Goal: Task Accomplishment & Management: Complete application form

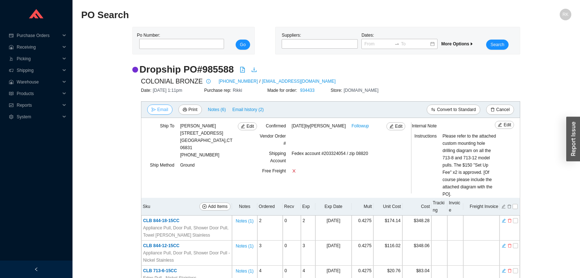
click at [162, 108] on span "Email" at bounding box center [162, 109] width 11 height 7
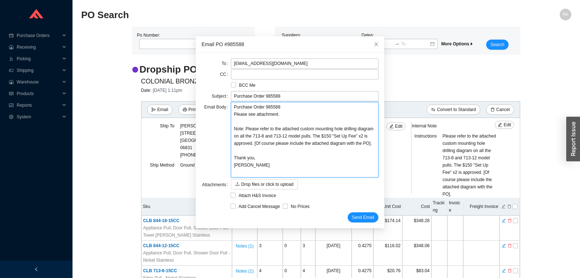
click at [370, 145] on textarea "Purchase Order 985588 Please see attachment. Note: Please refer to the attached…" at bounding box center [304, 139] width 147 height 75
type textarea "Purchase Order 985588 Please see attachment. Note: Please refer to the attached…"
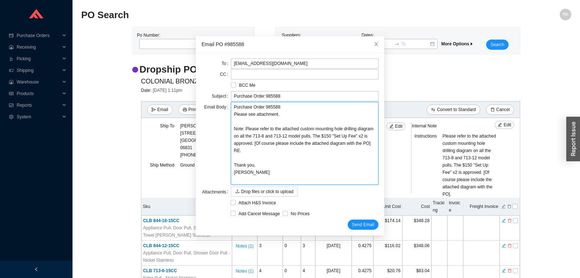
type textarea "Purchase Order 985588 Please see attachment. Note: Please refer to the attached…"
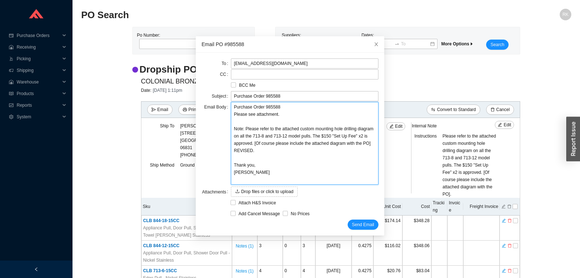
type textarea "Purchase Order 985588 Please see attachment. Note: Please refer to the attached…"
click at [371, 221] on span "Send Email" at bounding box center [363, 224] width 22 height 7
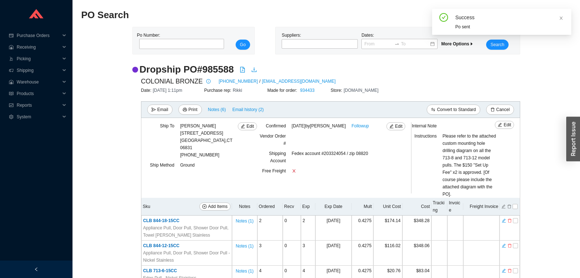
scroll to position [125, 0]
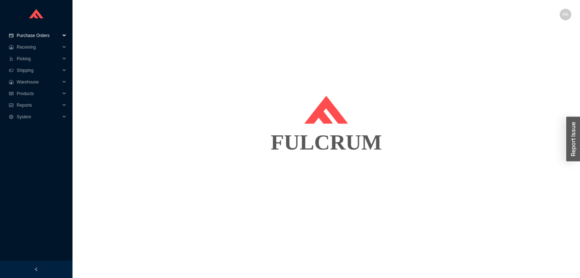
click at [39, 39] on span "Purchase Orders" at bounding box center [38, 36] width 43 height 12
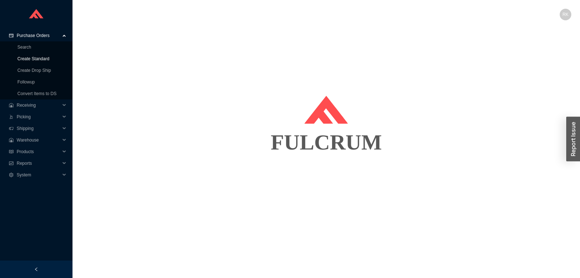
click at [40, 56] on link "Create Standard" at bounding box center [33, 58] width 32 height 5
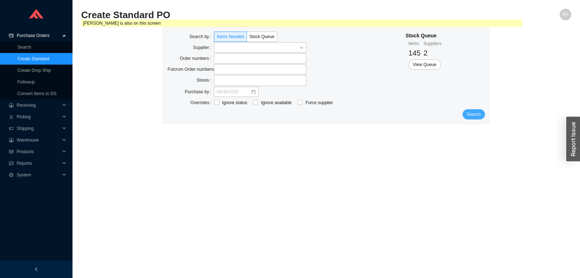
click at [473, 118] on button "Search" at bounding box center [473, 114] width 22 height 10
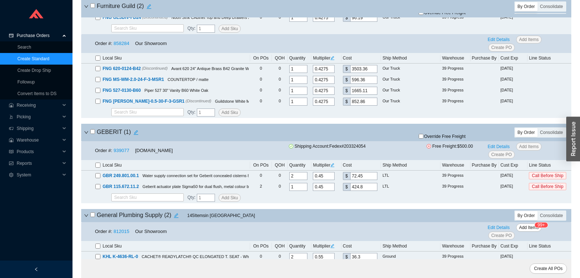
scroll to position [380, 0]
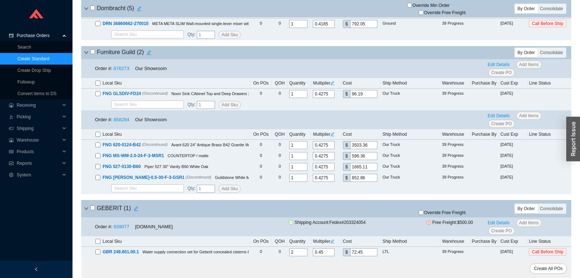
click at [86, 52] on icon "down" at bounding box center [86, 52] width 4 height 3
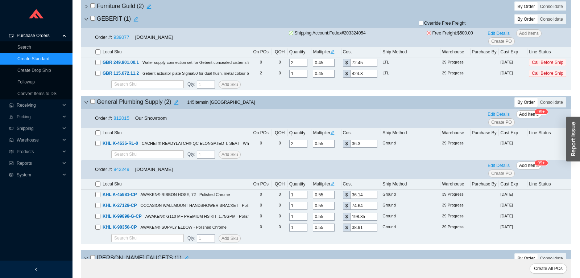
scroll to position [457, 0]
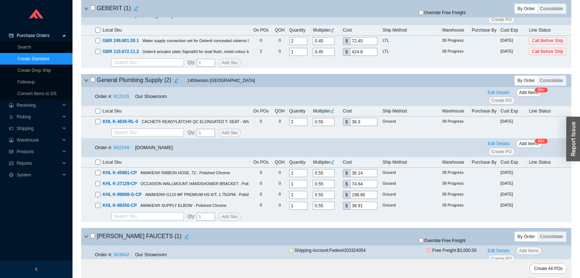
click at [95, 79] on input "checkbox" at bounding box center [92, 79] width 5 height 5
checkbox input "true"
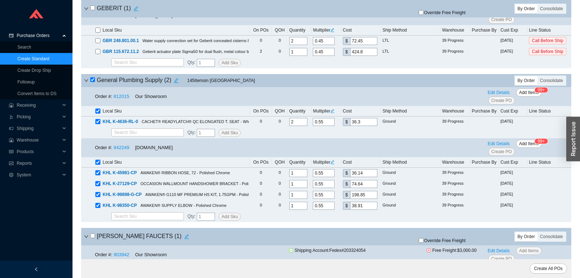
checkbox input "true"
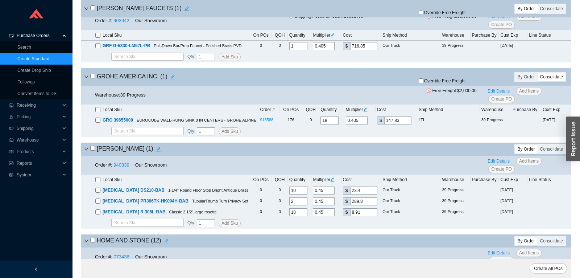
scroll to position [723, 0]
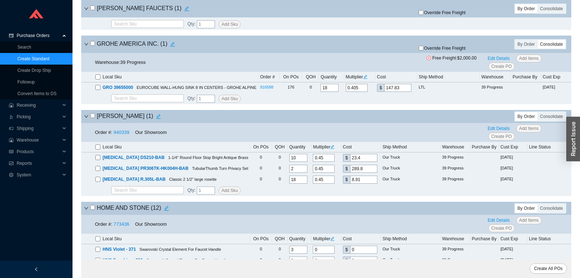
click at [94, 116] on input "checkbox" at bounding box center [92, 115] width 5 height 5
checkbox input "true"
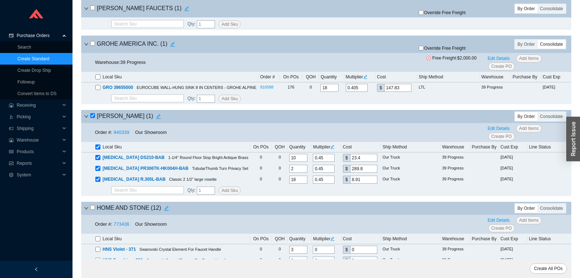
checkbox input "true"
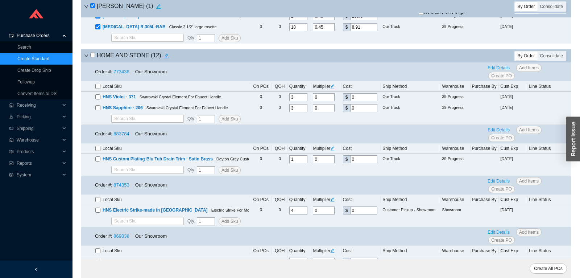
scroll to position [913, 0]
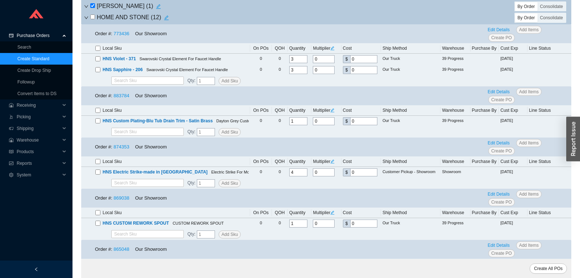
click at [86, 19] on icon "down" at bounding box center [86, 18] width 4 height 4
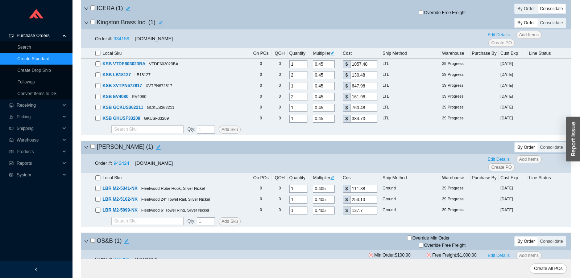
scroll to position [1103, 0]
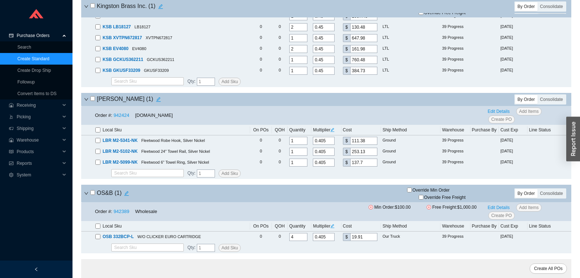
click at [92, 101] on input "checkbox" at bounding box center [92, 98] width 5 height 5
checkbox input "true"
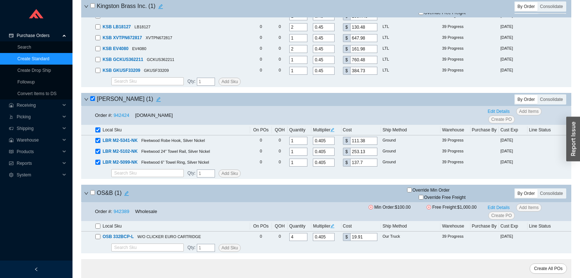
checkbox input "true"
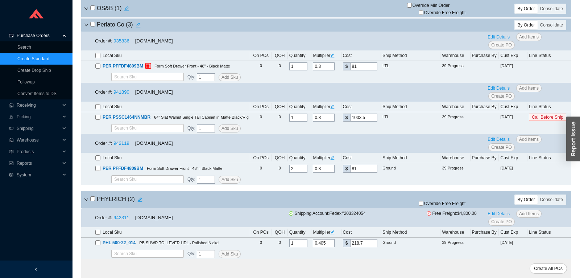
scroll to position [1331, 0]
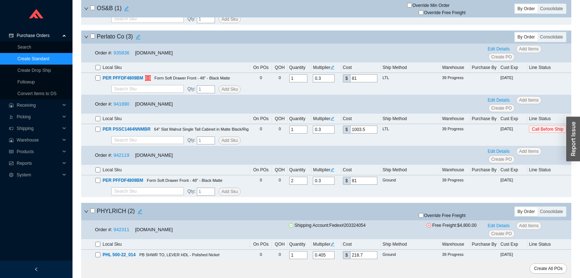
click at [86, 38] on icon "down" at bounding box center [86, 37] width 4 height 3
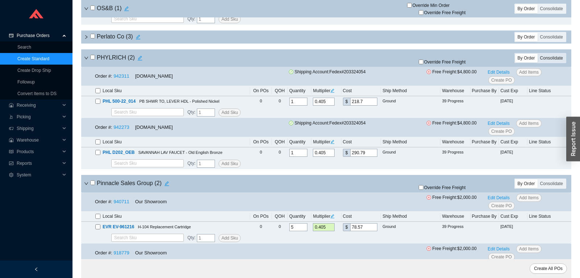
click at [554, 61] on div "Consolidate" at bounding box center [551, 58] width 28 height 9
click at [537, 54] on input "Consolidate" at bounding box center [537, 54] width 0 height 0
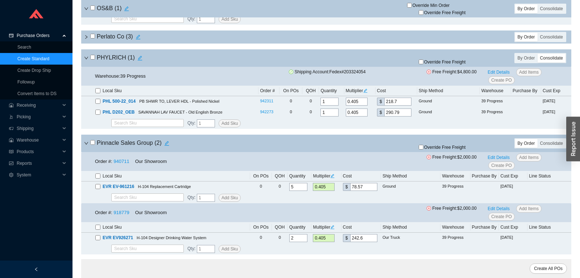
click at [92, 59] on input "checkbox" at bounding box center [92, 57] width 5 height 5
checkbox input "true"
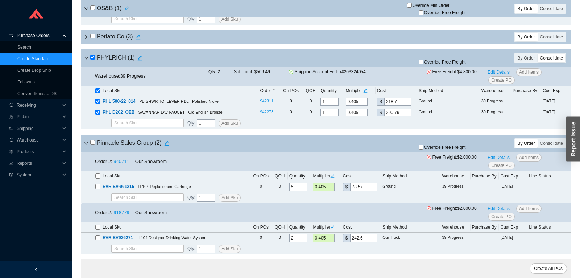
click at [438, 64] on span "Override Free Freight" at bounding box center [445, 62] width 42 height 4
click at [423, 64] on input "Override Free Freight" at bounding box center [420, 61] width 5 height 5
checkbox input "true"
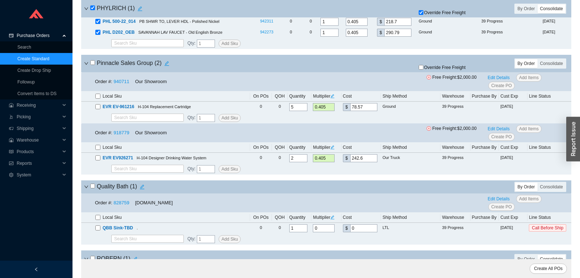
scroll to position [1446, 0]
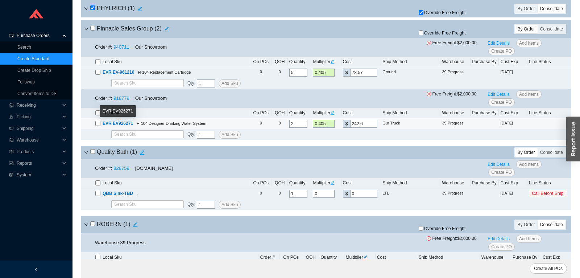
click at [132, 126] on span "EVR EV926271" at bounding box center [118, 123] width 30 height 5
drag, startPoint x: 134, startPoint y: 127, endPoint x: 112, endPoint y: 128, distance: 22.9
click at [112, 127] on div "EVR EV926271 H-104 Designer Drinking Water System" at bounding box center [171, 123] width 153 height 7
copy span "EV926271"
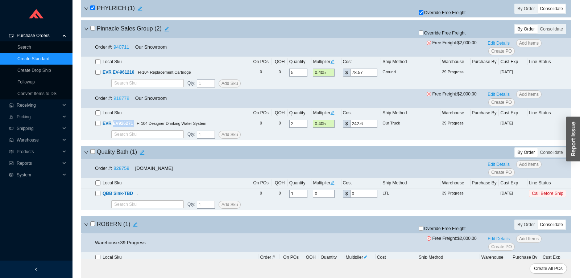
click at [122, 101] on link "918779" at bounding box center [121, 97] width 16 height 5
click at [99, 64] on input "checkbox" at bounding box center [97, 61] width 5 height 5
checkbox input "true"
click at [421, 35] on input "Override Free Freight" at bounding box center [420, 32] width 5 height 5
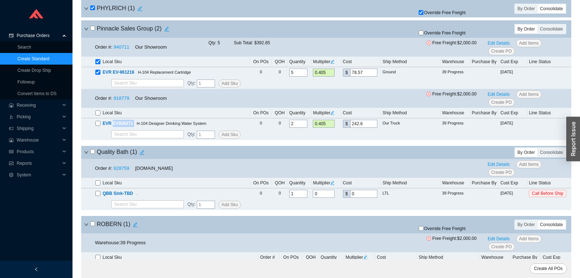
checkbox input "true"
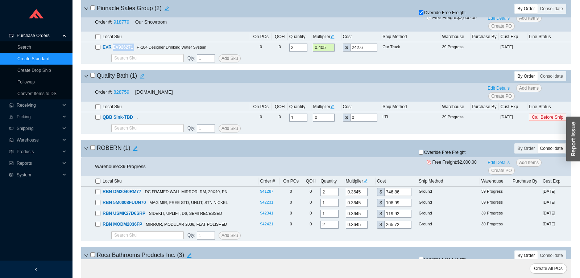
scroll to position [1560, 0]
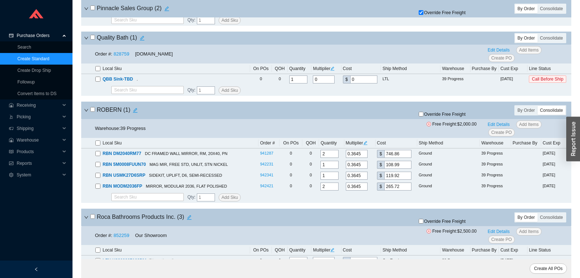
click at [91, 112] on input "checkbox" at bounding box center [92, 109] width 5 height 5
checkbox input "true"
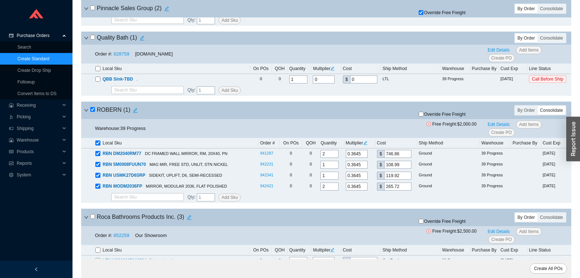
checkbox input "true"
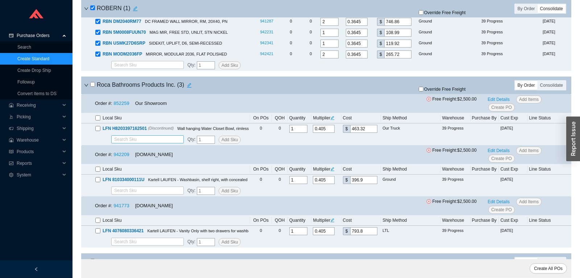
scroll to position [1712, 0]
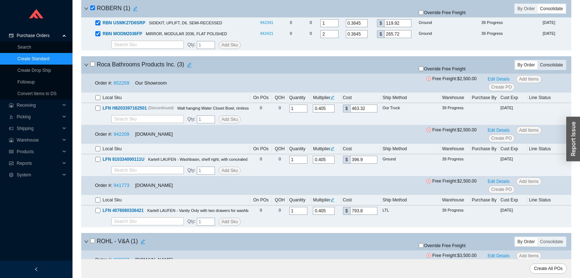
click at [553, 69] on div "Consolidate" at bounding box center [551, 65] width 28 height 9
click at [537, 61] on input "Consolidate" at bounding box center [537, 61] width 0 height 0
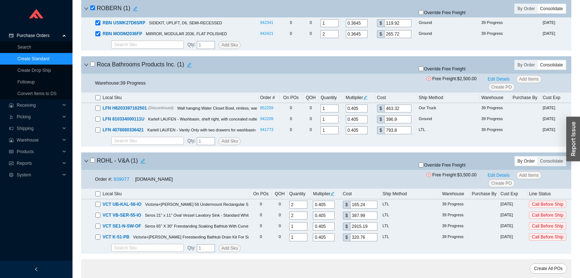
click at [93, 66] on input "checkbox" at bounding box center [92, 64] width 5 height 5
checkbox input "true"
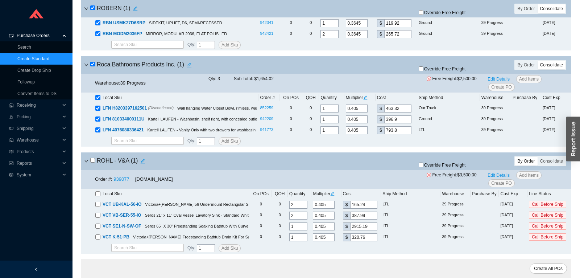
checkbox input "true"
click at [91, 66] on input "checkbox" at bounding box center [92, 64] width 5 height 5
checkbox input "false"
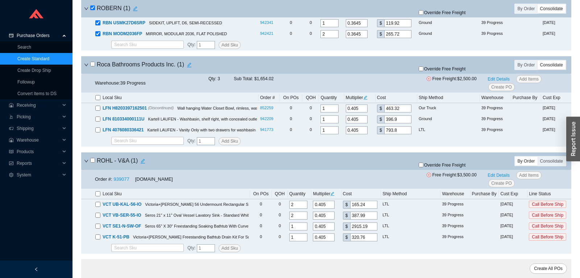
checkbox input "false"
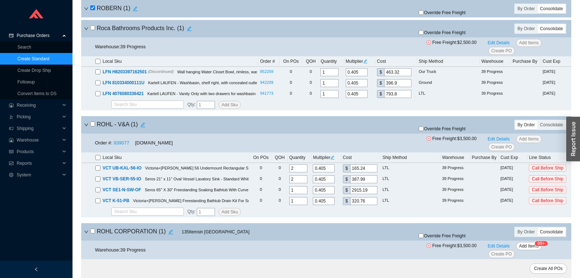
scroll to position [1788, 0]
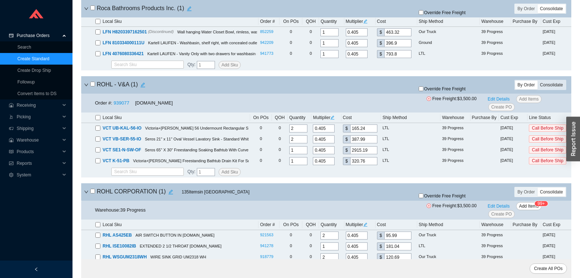
click at [553, 87] on div "Consolidate" at bounding box center [551, 84] width 28 height 9
click at [537, 80] on input "Consolidate" at bounding box center [537, 80] width 0 height 0
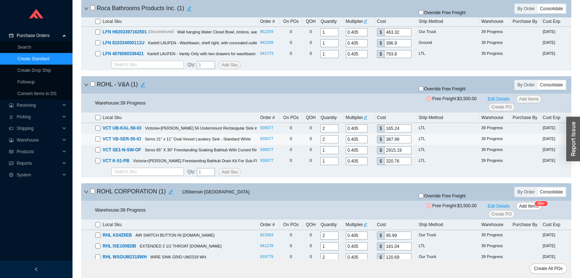
scroll to position [1940, 0]
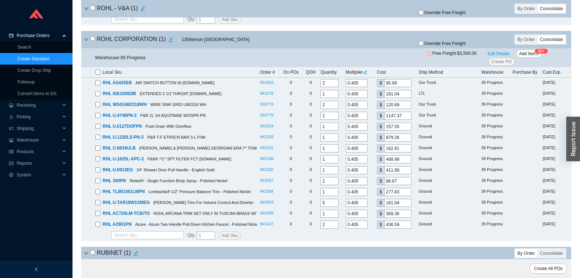
click at [93, 41] on input "checkbox" at bounding box center [92, 38] width 5 height 5
checkbox input "true"
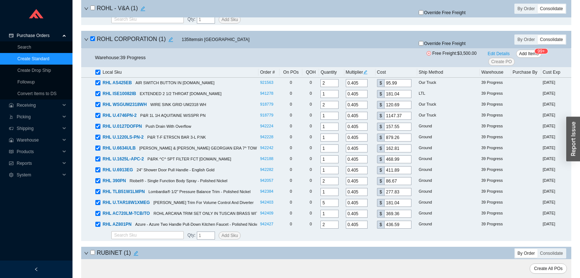
checkbox input "true"
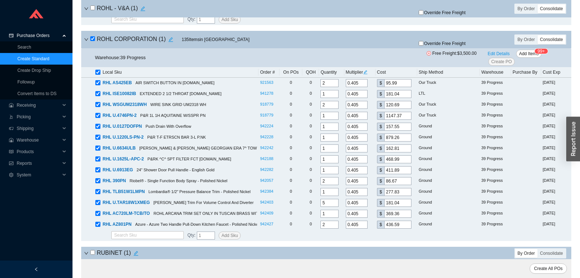
checkbox input "true"
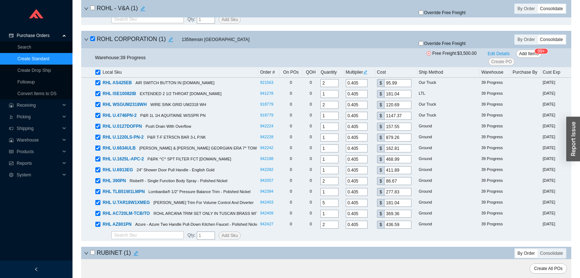
checkbox input "true"
click at [93, 41] on input "checkbox" at bounding box center [92, 38] width 5 height 5
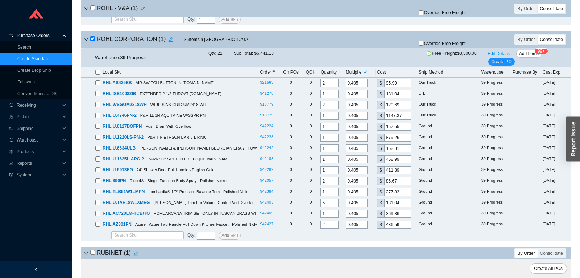
checkbox input "false"
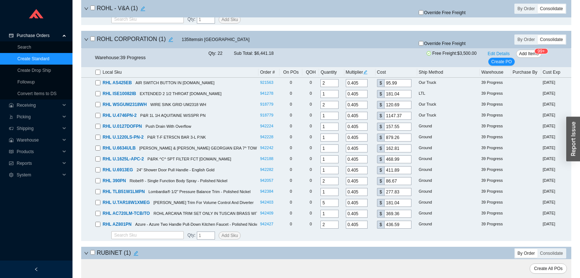
checkbox input "false"
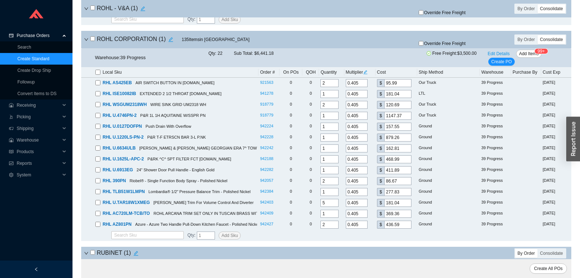
checkbox input "false"
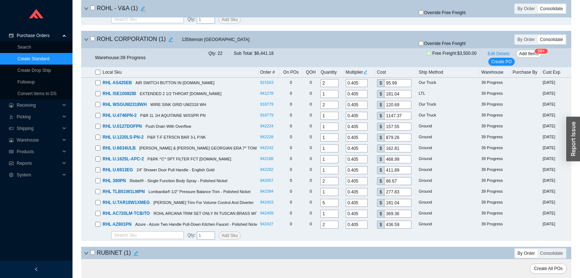
checkbox input "false"
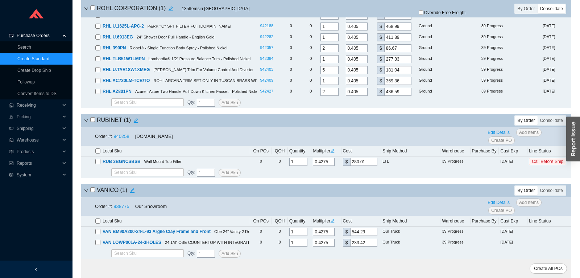
click at [92, 117] on input "checkbox" at bounding box center [92, 119] width 5 height 5
checkbox input "true"
click at [119, 135] on link "940258" at bounding box center [121, 135] width 16 height 5
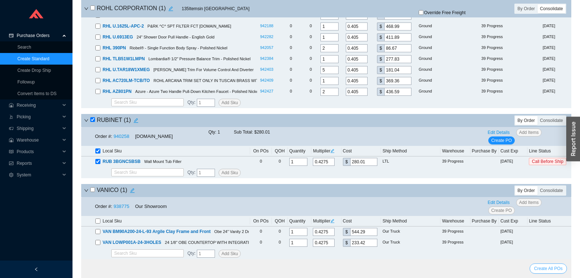
click at [559, 266] on span "Create All POs" at bounding box center [548, 267] width 29 height 7
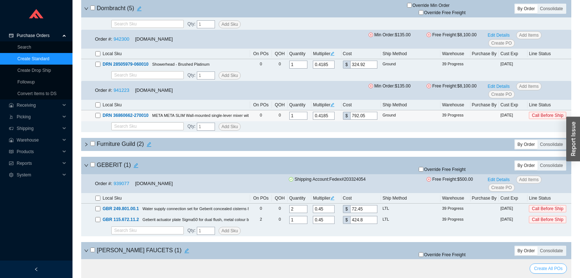
scroll to position [0, 0]
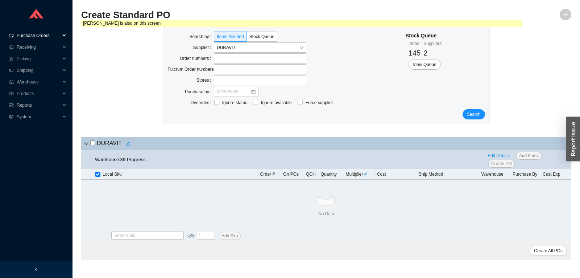
click at [39, 33] on span "Purchase Orders" at bounding box center [38, 36] width 43 height 12
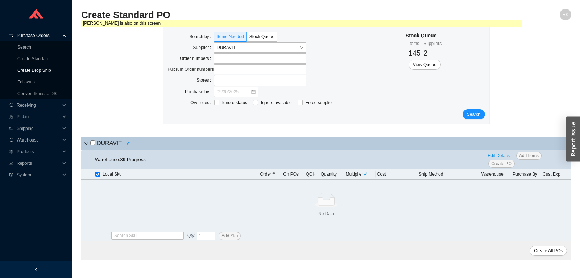
click at [38, 72] on link "Create Drop Ship" at bounding box center [34, 70] width 34 height 5
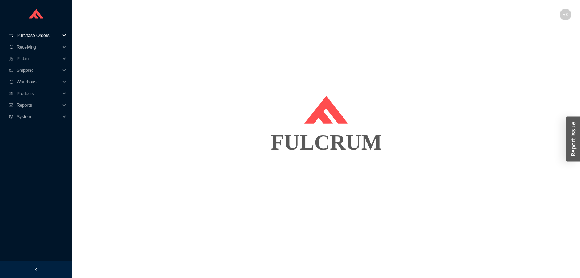
click at [34, 36] on span "Purchase Orders" at bounding box center [38, 36] width 43 height 12
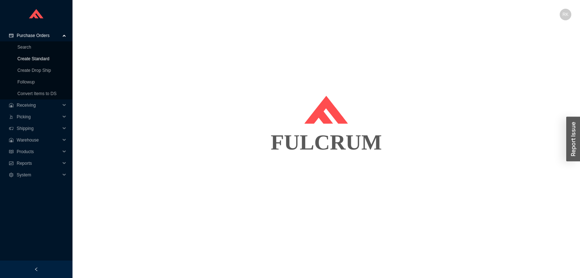
click at [36, 61] on link "Create Standard" at bounding box center [33, 58] width 32 height 5
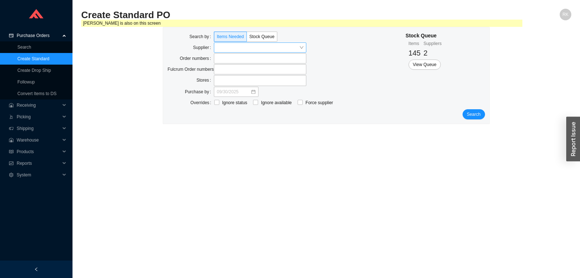
click at [230, 46] on input "search" at bounding box center [258, 47] width 82 height 9
type input "a"
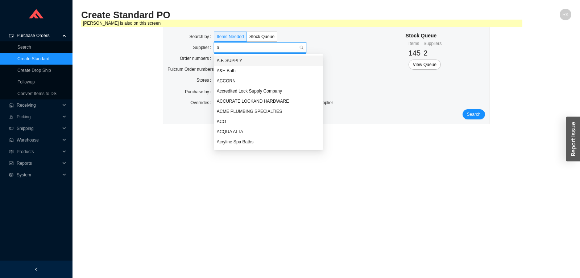
click at [228, 59] on div "A.F. SUPPLY" at bounding box center [269, 60] width 104 height 7
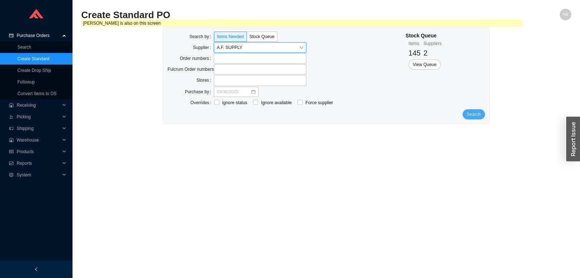
click at [472, 117] on span "Search" at bounding box center [474, 114] width 14 height 7
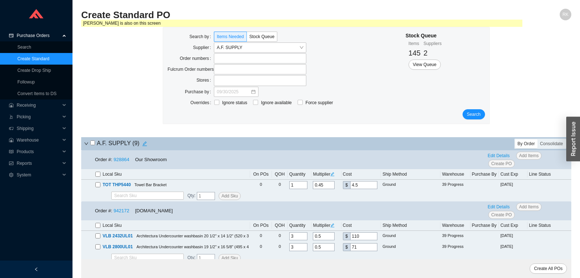
scroll to position [76, 0]
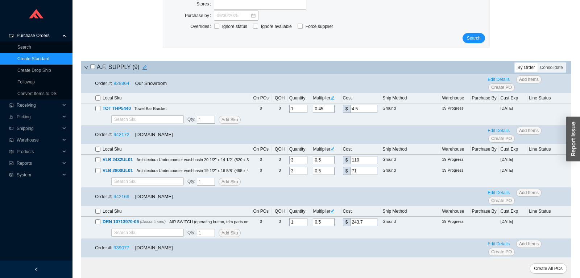
click at [97, 98] on input "checkbox" at bounding box center [97, 97] width 5 height 5
checkbox input "true"
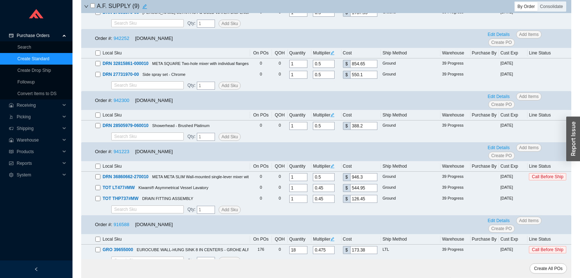
scroll to position [405, 0]
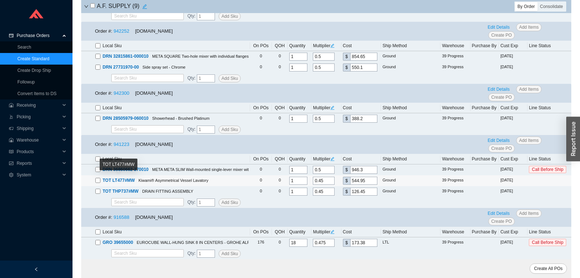
click at [99, 179] on input "checkbox" at bounding box center [97, 180] width 5 height 5
checkbox input "true"
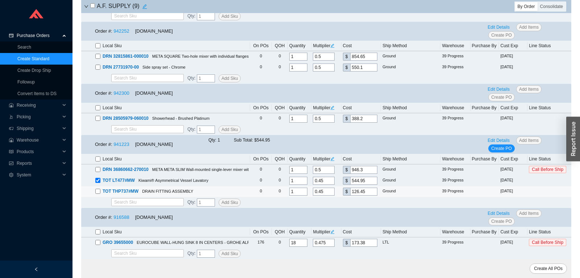
click at [100, 188] on div "TOT THP737#MW DRAIN FITTING ASSEMBLY" at bounding box center [171, 190] width 153 height 7
click at [100, 191] on input "checkbox" at bounding box center [97, 190] width 5 height 5
checkbox input "true"
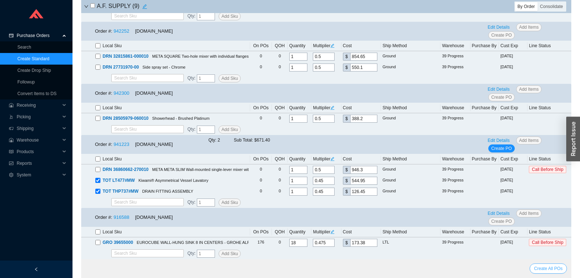
click at [541, 268] on span "Create All POs" at bounding box center [548, 267] width 29 height 7
